Goal: Understand process/instructions

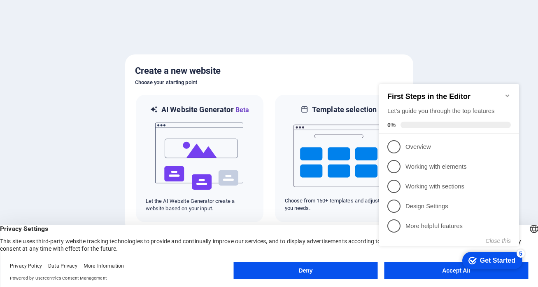
click div "checkmark Get Started 5 First Steps in the Editor Let's guide you through the t…"
click at [507, 92] on icon "Minimize checklist" at bounding box center [507, 95] width 7 height 7
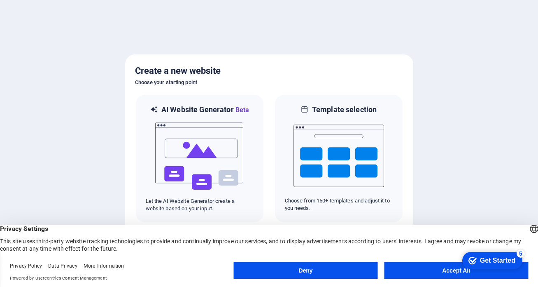
click div "checkmark Get Started 5 First Steps in the Editor Let's guide you through the t…"
click at [444, 273] on button "Accept All" at bounding box center [456, 270] width 144 height 16
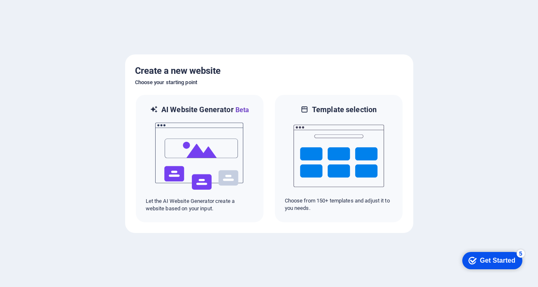
click at [437, 273] on div at bounding box center [269, 143] width 538 height 287
click at [497, 260] on div "Get Started" at bounding box center [497, 259] width 35 height 7
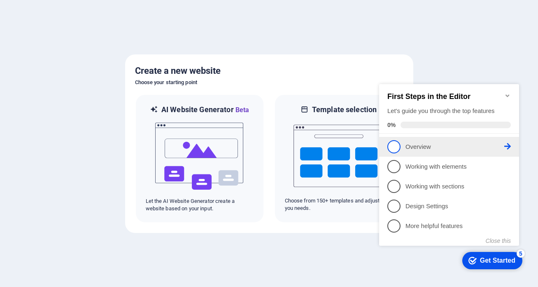
click at [401, 146] on link "1 Overview - incomplete" at bounding box center [449, 146] width 124 height 13
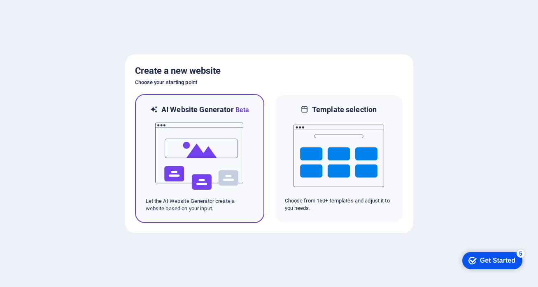
click at [188, 142] on img at bounding box center [199, 156] width 91 height 82
